Goal: Task Accomplishment & Management: Manage account settings

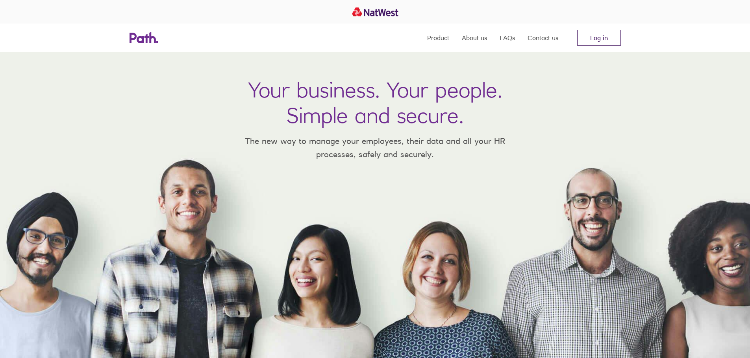
click at [615, 37] on link "Log in" at bounding box center [599, 38] width 44 height 16
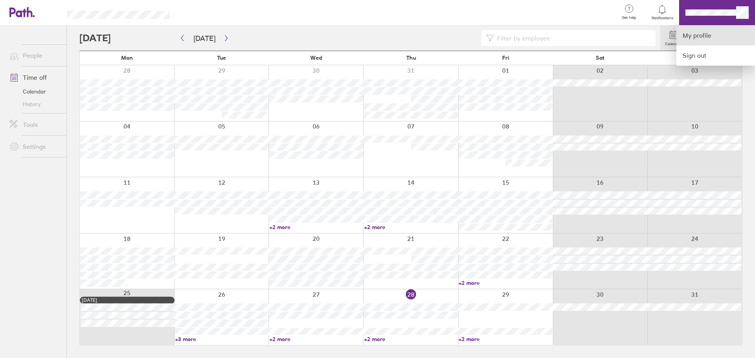
click at [707, 31] on link "My profile" at bounding box center [716, 36] width 79 height 20
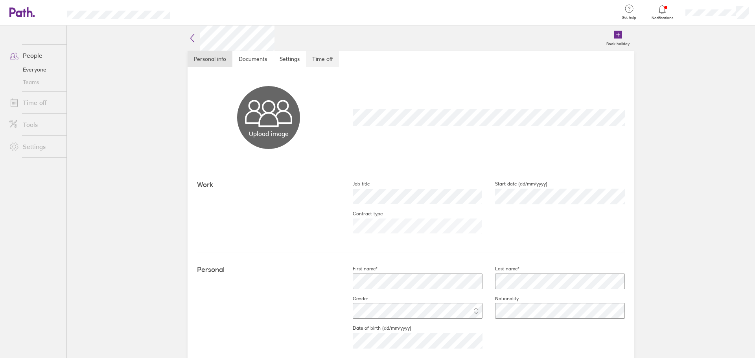
click at [316, 52] on link "Time off" at bounding box center [322, 59] width 33 height 16
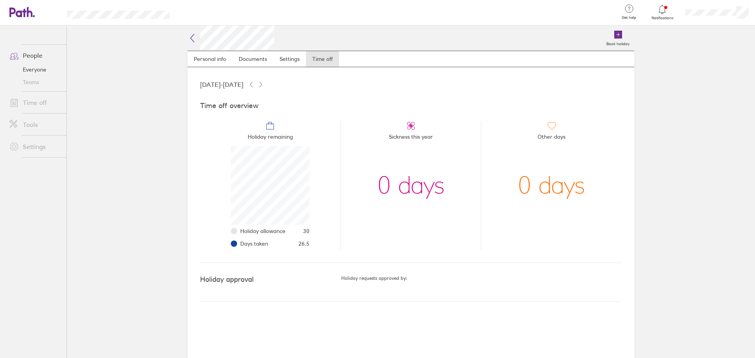
scroll to position [79, 79]
drag, startPoint x: 309, startPoint y: 249, endPoint x: 317, endPoint y: 244, distance: 9.6
click at [315, 248] on li "Holiday remaining Holiday allowance 30 Days taken 26.5" at bounding box center [270, 185] width 140 height 129
click at [292, 231] on li "Holiday allowance 30" at bounding box center [274, 231] width 69 height 13
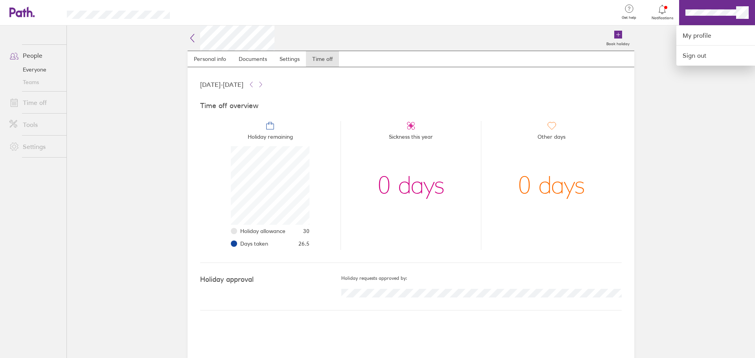
click at [27, 14] on div at bounding box center [377, 179] width 755 height 358
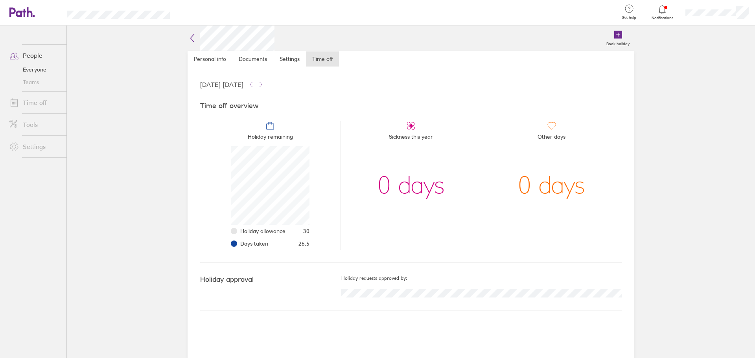
click at [27, 14] on icon at bounding box center [21, 12] width 25 height 11
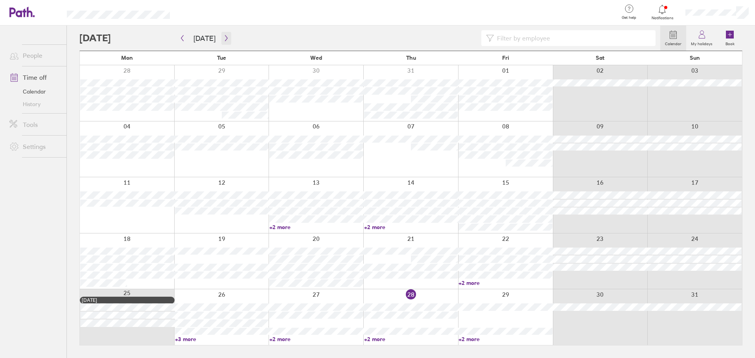
click at [224, 37] on icon "button" at bounding box center [226, 38] width 6 height 6
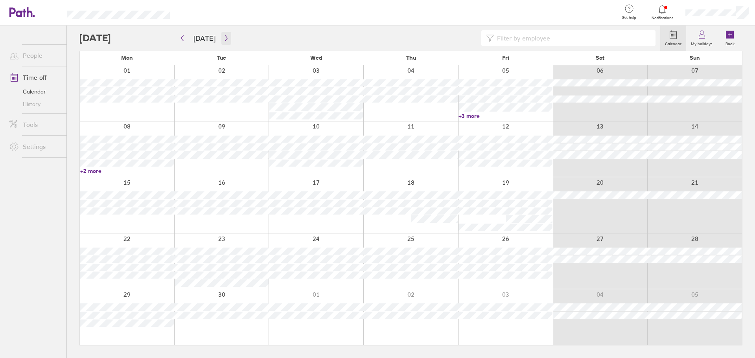
click at [225, 36] on icon "button" at bounding box center [226, 38] width 6 height 6
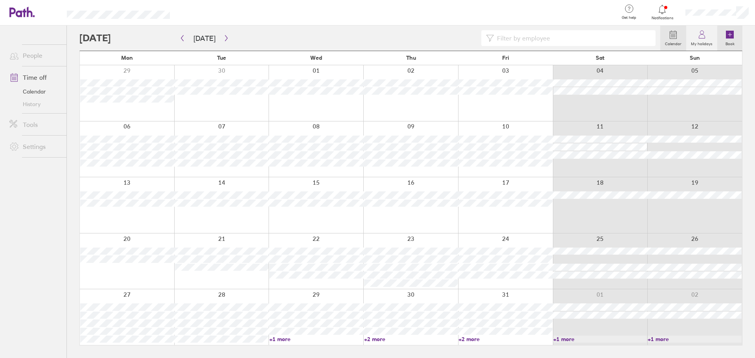
click at [736, 37] on link "Book" at bounding box center [730, 38] width 25 height 25
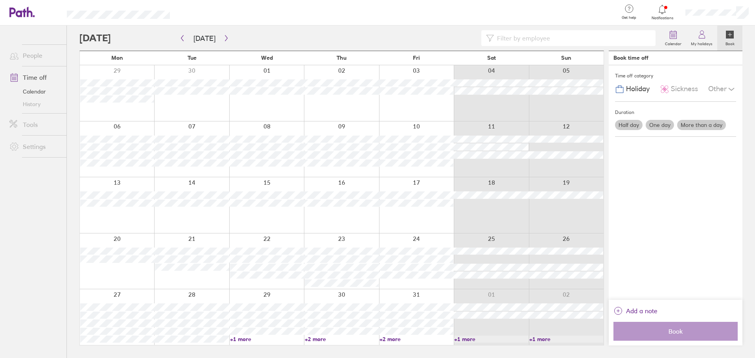
drag, startPoint x: 655, startPoint y: 125, endPoint x: 755, endPoint y: 188, distance: 118.3
click at [655, 124] on label "One day" at bounding box center [660, 125] width 28 height 10
click at [0, 0] on input "One day" at bounding box center [0, 0] width 0 height 0
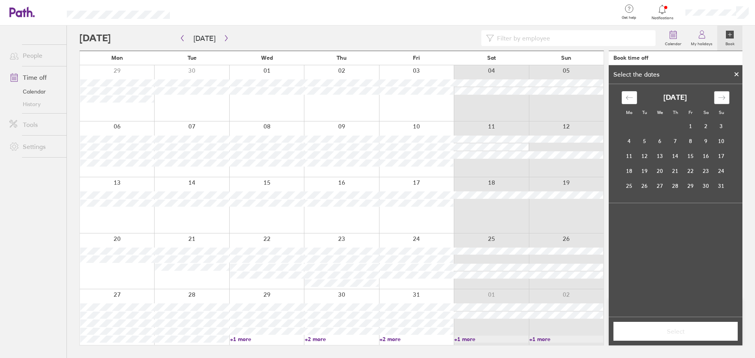
click at [721, 96] on icon "Move forward to switch to the next month." at bounding box center [721, 97] width 7 height 7
click at [661, 128] on td "3" at bounding box center [660, 126] width 15 height 15
click at [687, 323] on button "Select" at bounding box center [676, 331] width 124 height 19
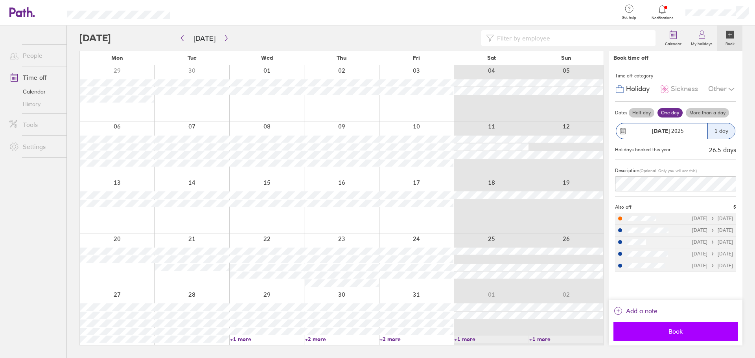
click at [645, 327] on button "Book" at bounding box center [676, 331] width 124 height 19
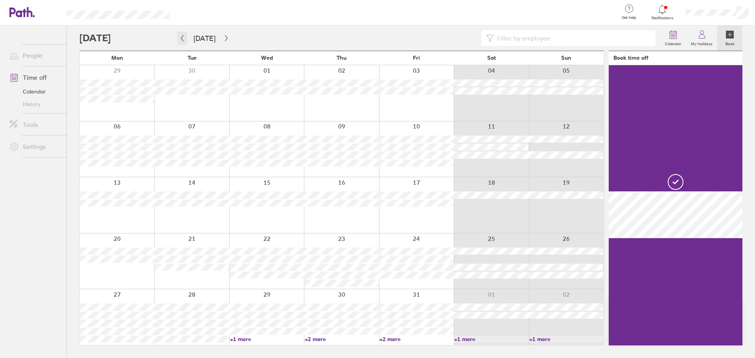
click at [183, 40] on icon "button" at bounding box center [182, 38] width 6 height 6
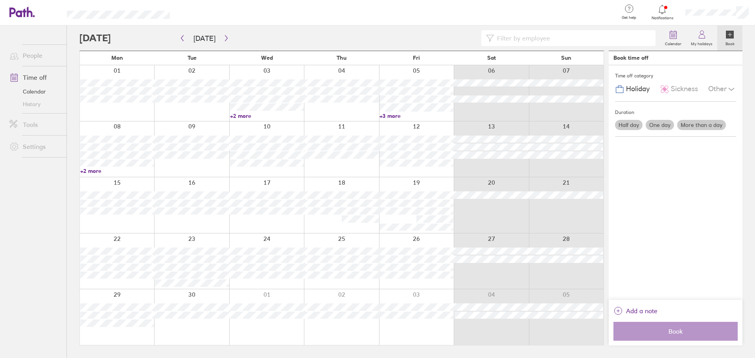
drag, startPoint x: 246, startPoint y: 118, endPoint x: 310, endPoint y: 116, distance: 63.4
click at [246, 118] on link "+2 more" at bounding box center [267, 116] width 74 height 7
click at [701, 41] on label "My holidays" at bounding box center [702, 42] width 31 height 7
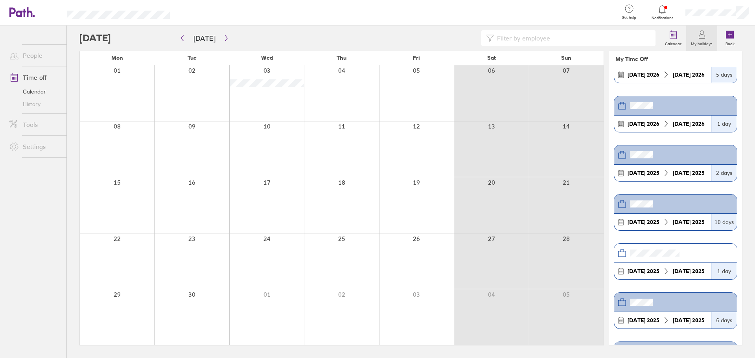
scroll to position [79, 0]
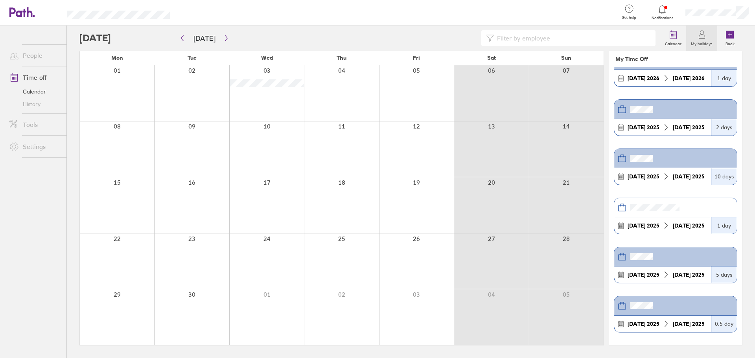
click at [685, 218] on div "[DATE] [DATE]" at bounding box center [663, 226] width 97 height 17
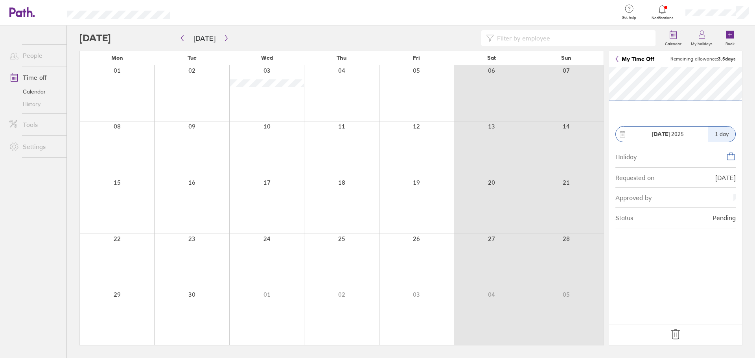
click at [678, 330] on icon at bounding box center [676, 335] width 13 height 13
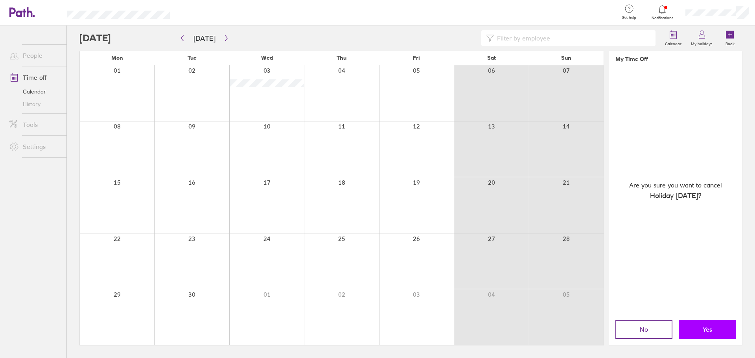
click at [691, 327] on button "Yes" at bounding box center [707, 329] width 57 height 19
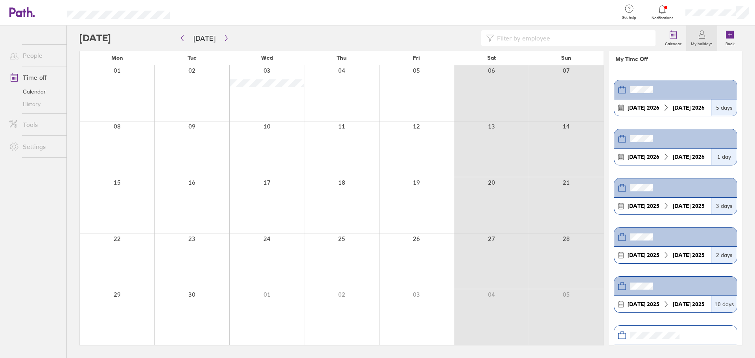
click at [662, 7] on icon at bounding box center [662, 9] width 9 height 9
